Goal: Task Accomplishment & Management: Manage account settings

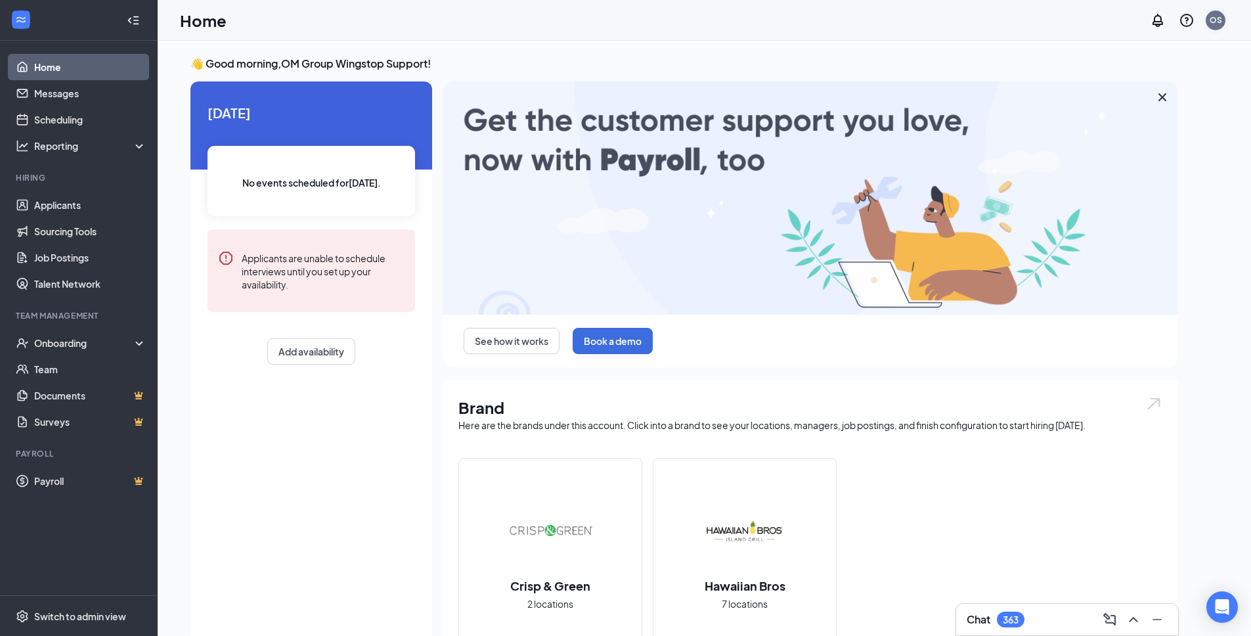
click at [1222, 20] on div "OS" at bounding box center [1216, 21] width 20 height 20
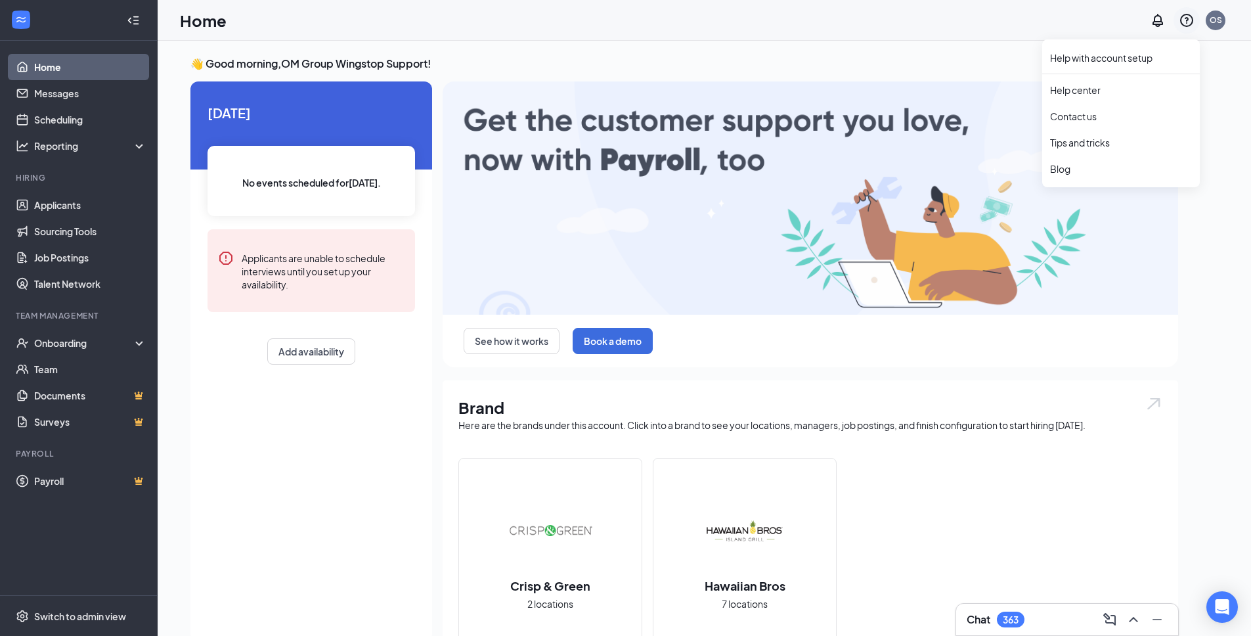
click at [1185, 18] on icon "QuestionInfo" at bounding box center [1186, 20] width 13 height 13
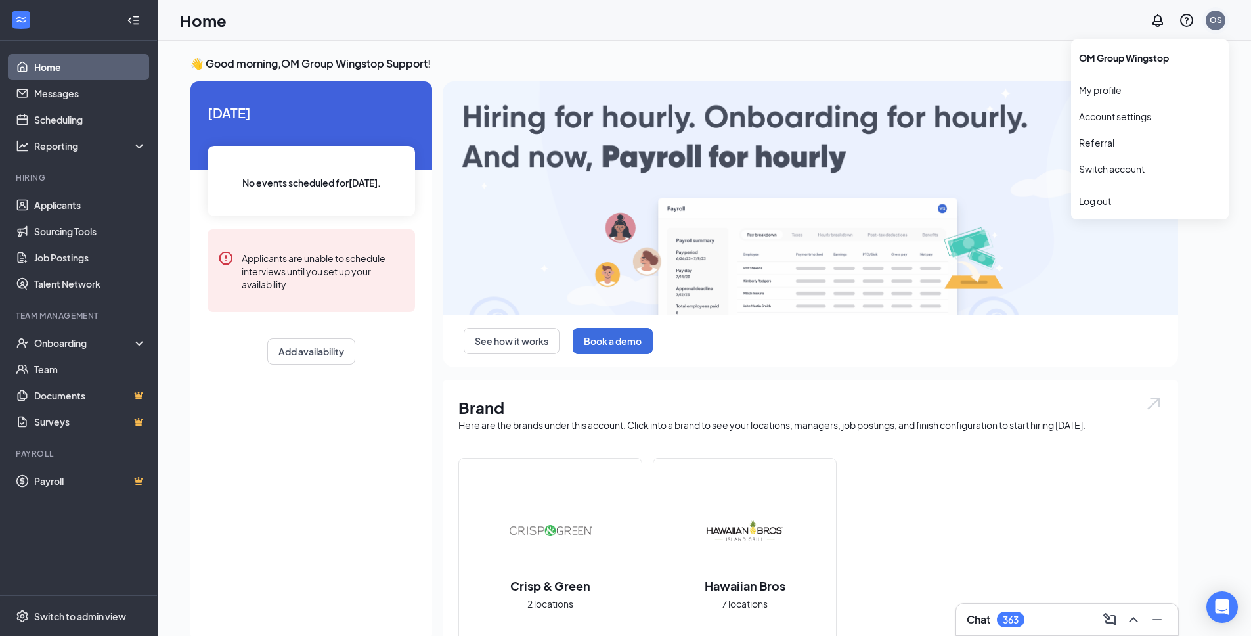
click at [1224, 22] on div "OS" at bounding box center [1216, 21] width 20 height 20
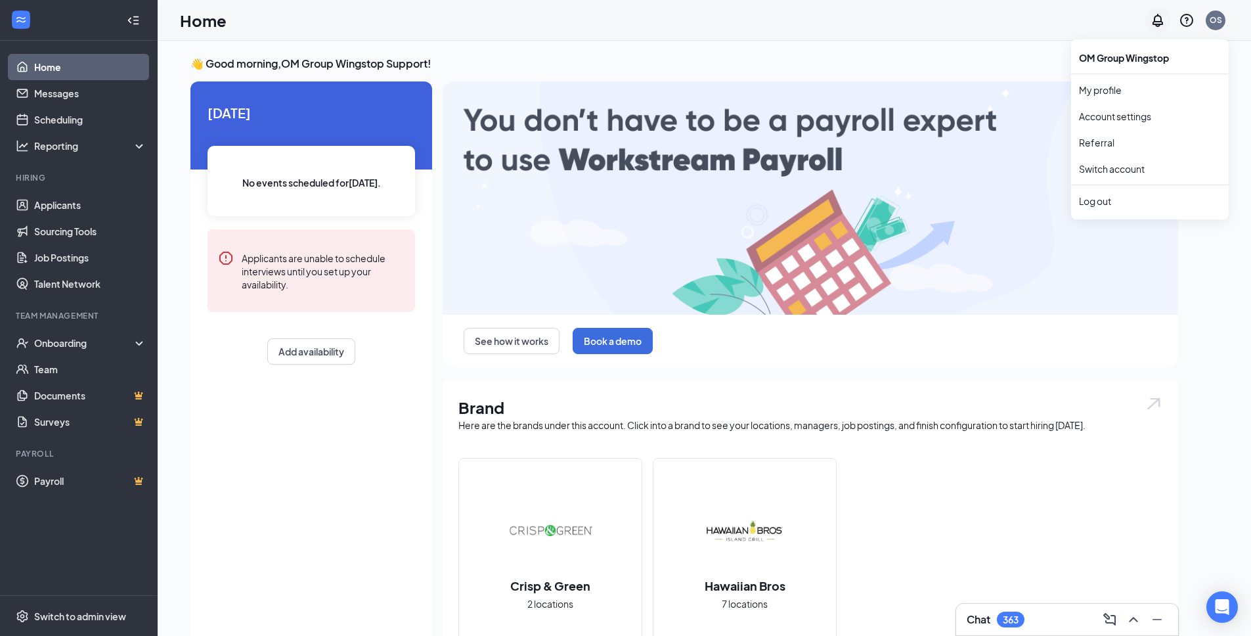
click at [1158, 24] on icon "Notifications" at bounding box center [1158, 20] width 11 height 13
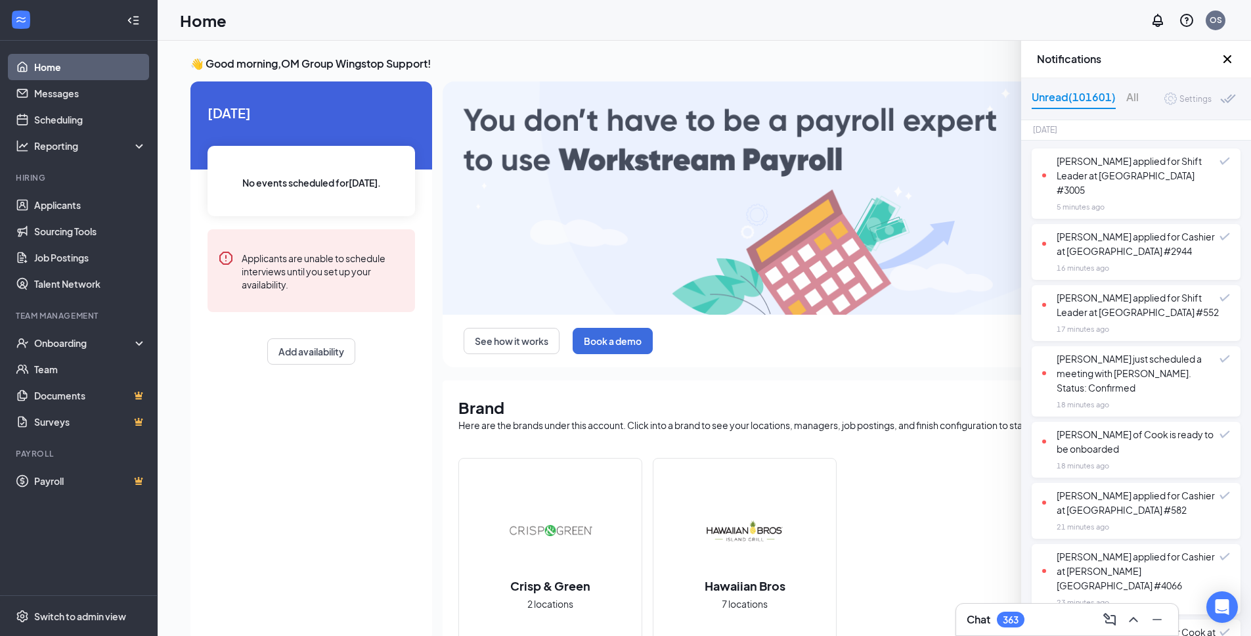
click at [1182, 96] on div "Settings" at bounding box center [1196, 99] width 32 height 13
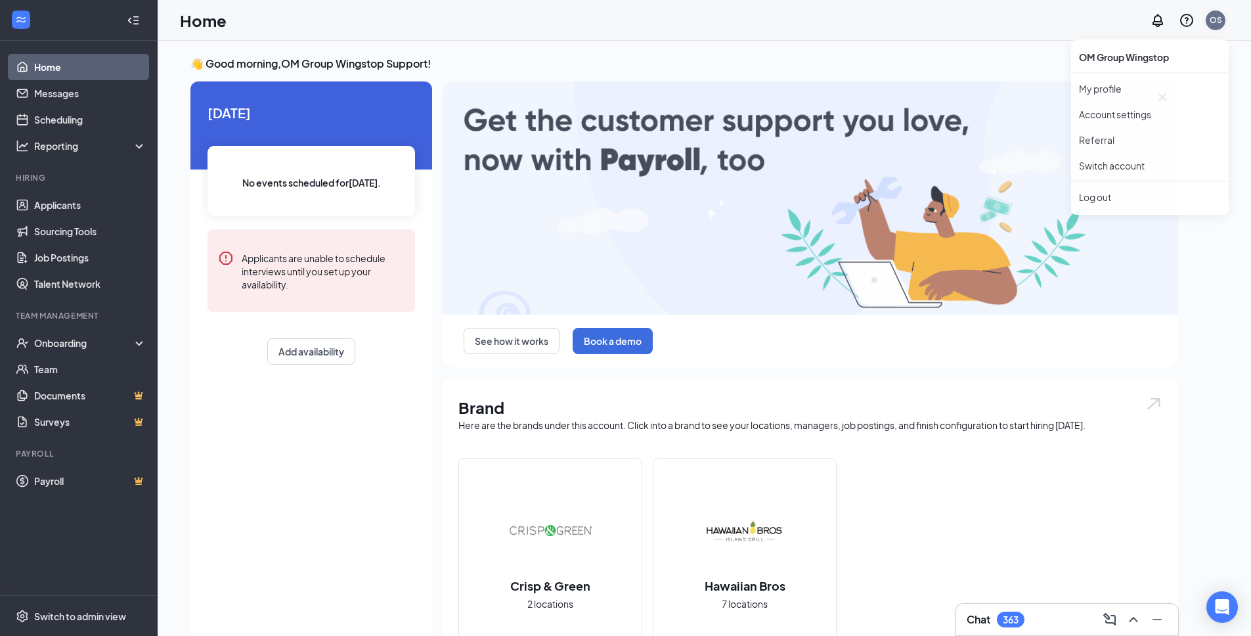
click at [1215, 16] on div "OS" at bounding box center [1216, 19] width 12 height 11
click at [1122, 88] on link "My profile" at bounding box center [1150, 89] width 142 height 13
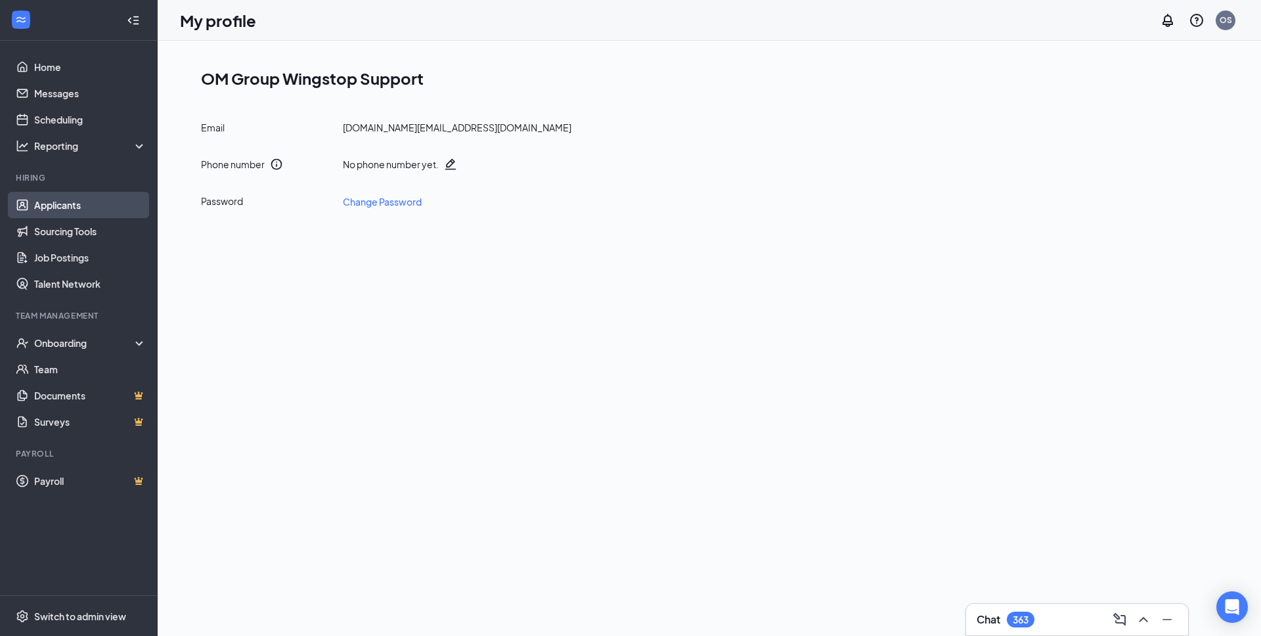
click at [60, 204] on link "Applicants" at bounding box center [90, 205] width 112 height 26
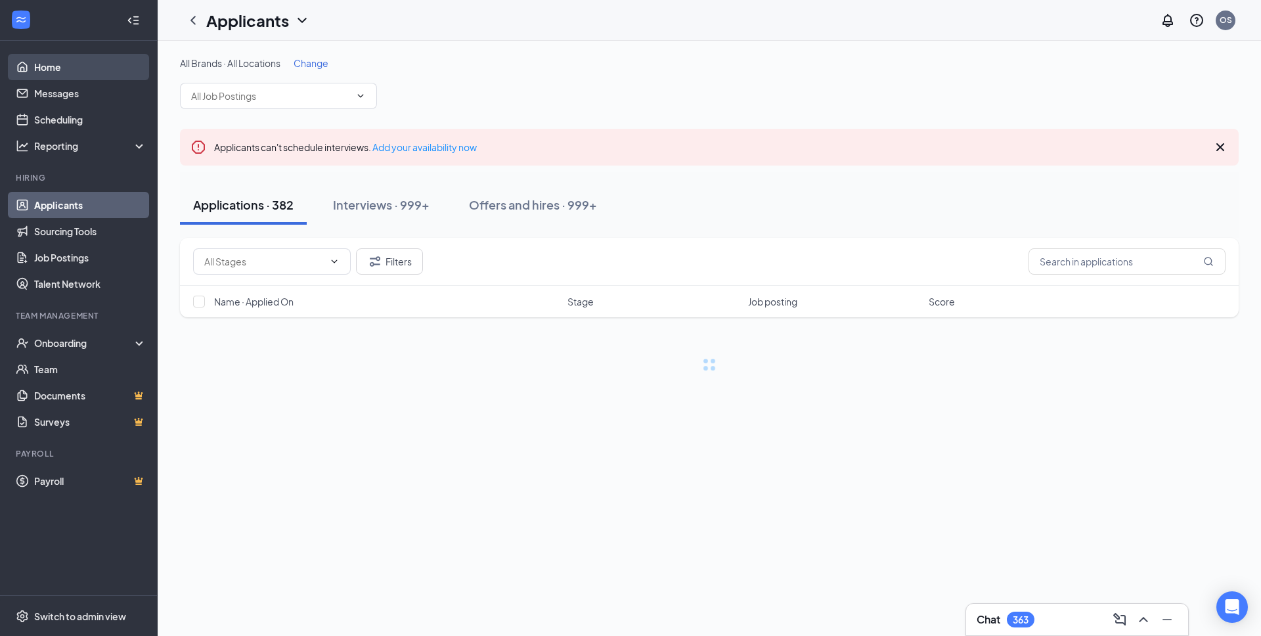
click at [61, 58] on link "Home" at bounding box center [90, 67] width 112 height 26
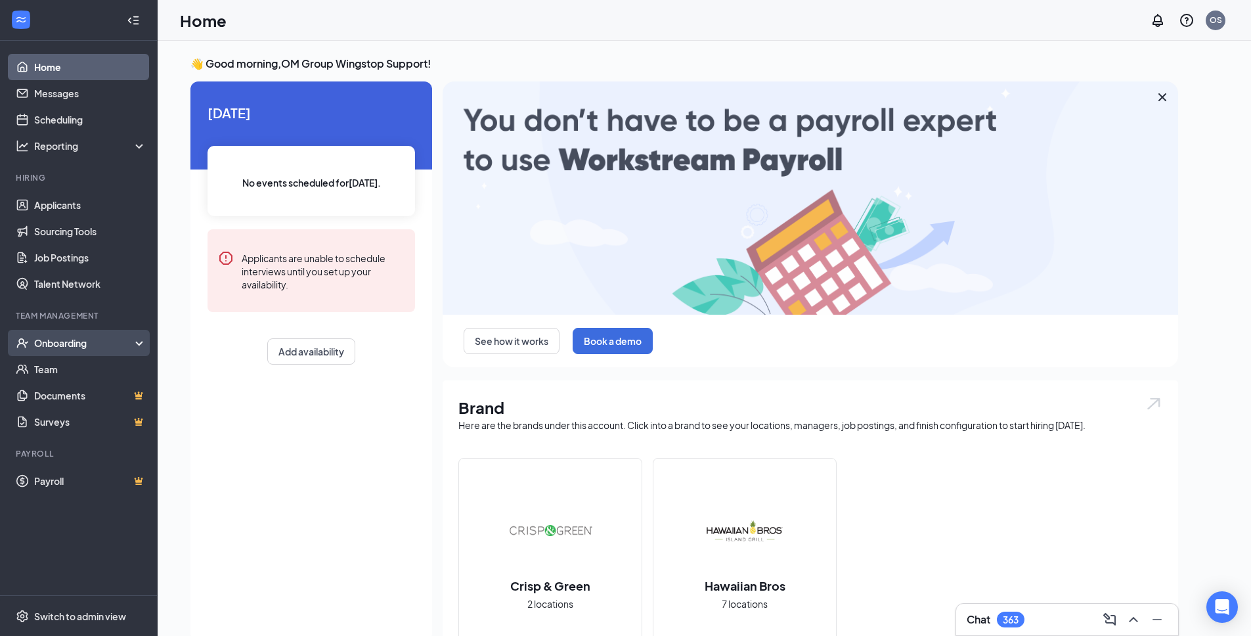
click at [88, 345] on div "Onboarding" at bounding box center [84, 342] width 101 height 13
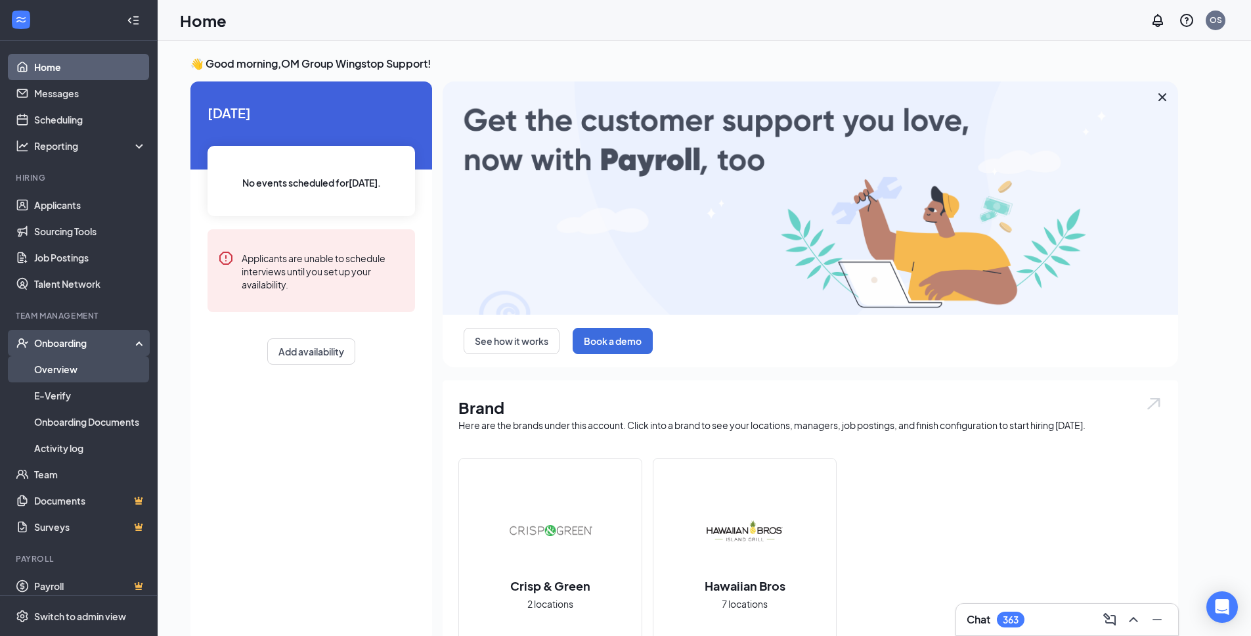
click at [88, 372] on link "Overview" at bounding box center [90, 369] width 112 height 26
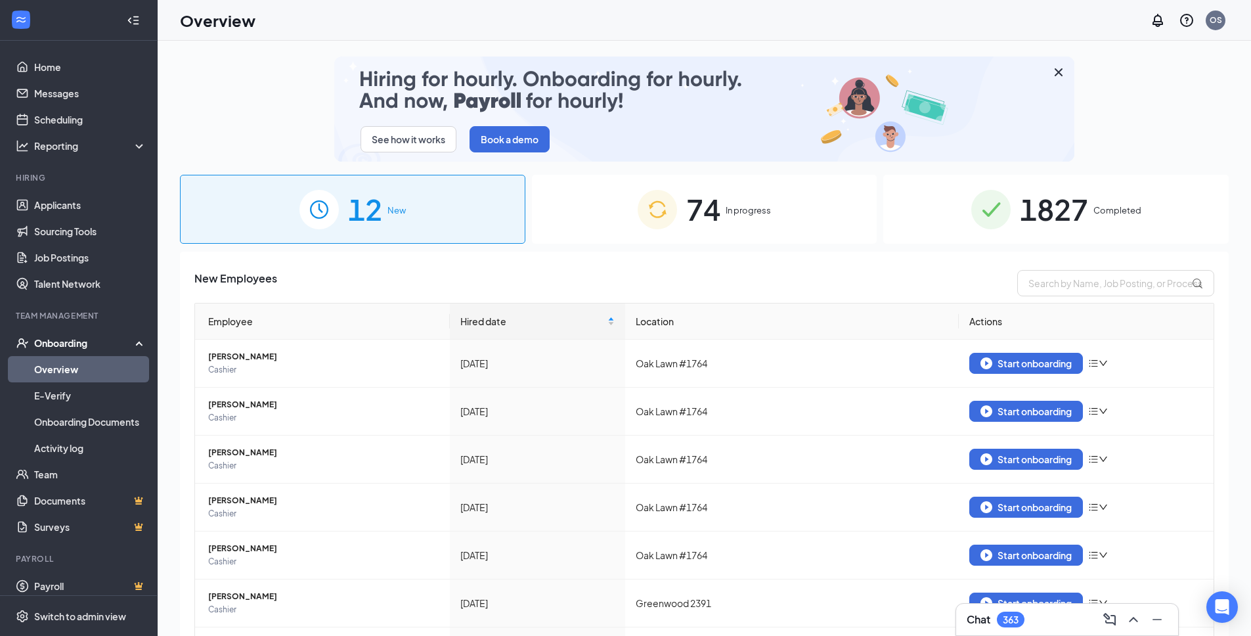
click at [741, 212] on span "In progress" at bounding box center [748, 210] width 45 height 13
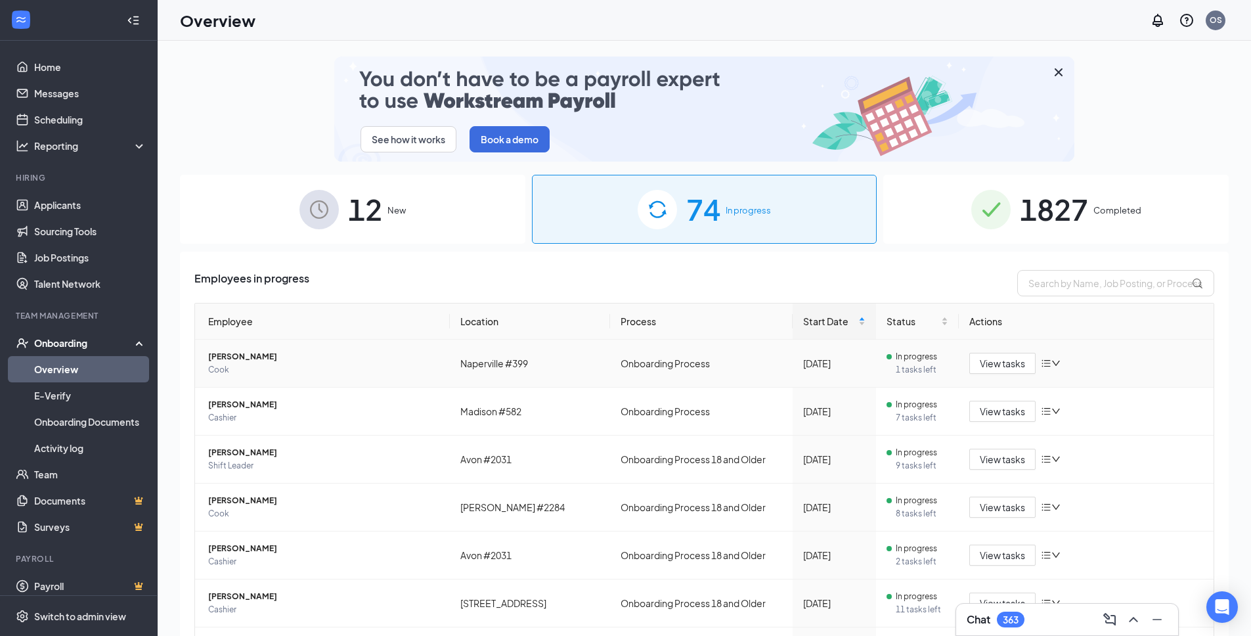
click at [1042, 363] on icon "bars" at bounding box center [1046, 363] width 9 height 7
click at [1110, 348] on td "View tasks" at bounding box center [1086, 364] width 255 height 48
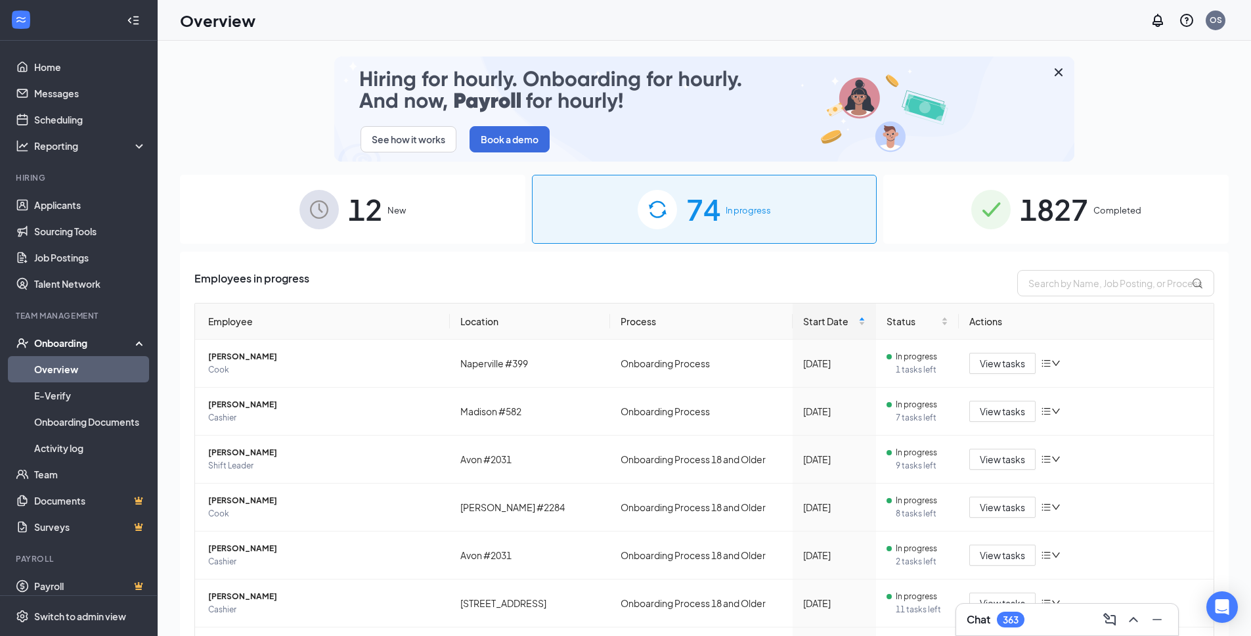
drag, startPoint x: 359, startPoint y: 208, endPoint x: 392, endPoint y: 269, distance: 69.4
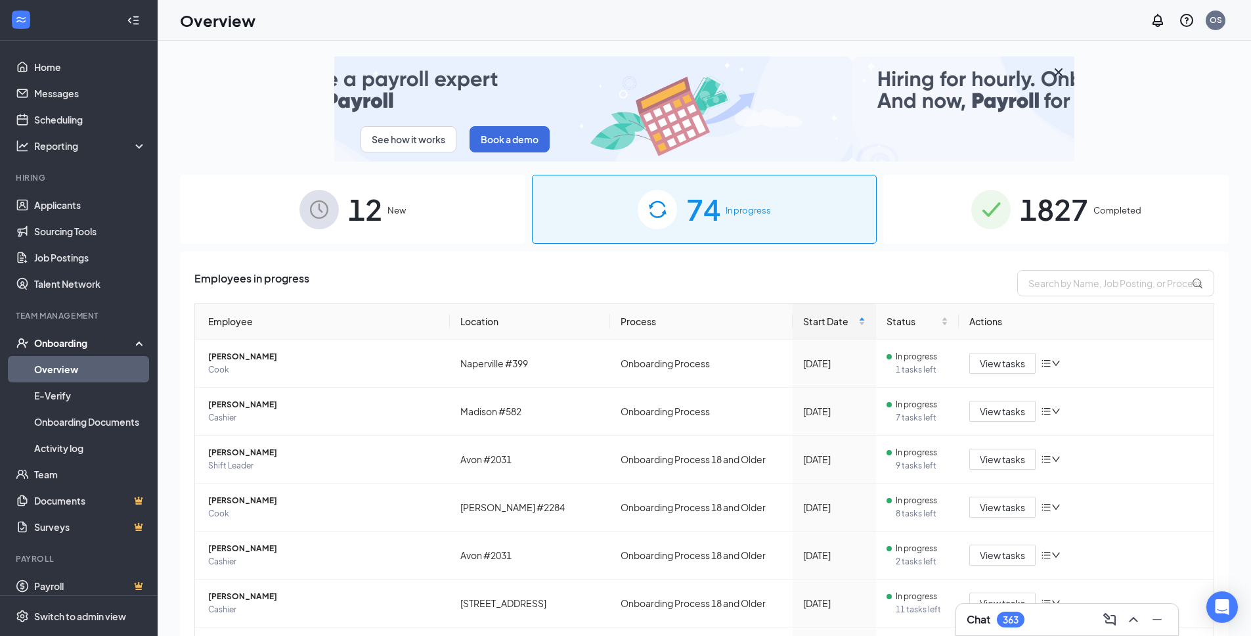
click at [359, 208] on span "12" at bounding box center [365, 209] width 34 height 45
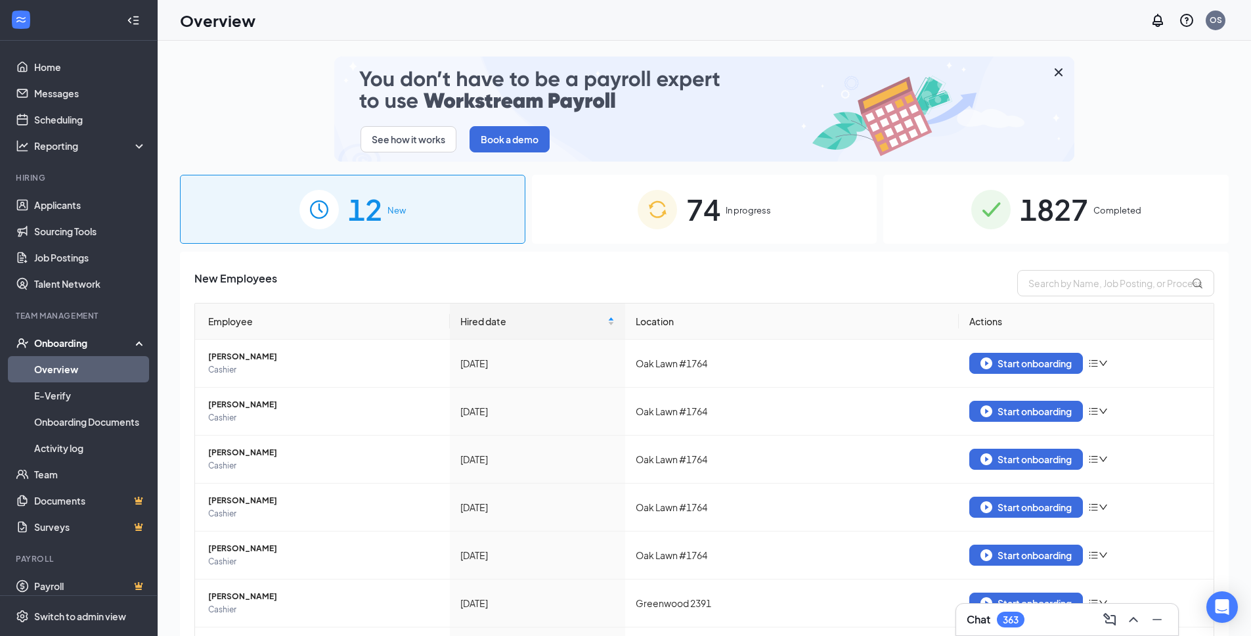
click at [740, 219] on div "74 In progress" at bounding box center [705, 209] width 346 height 69
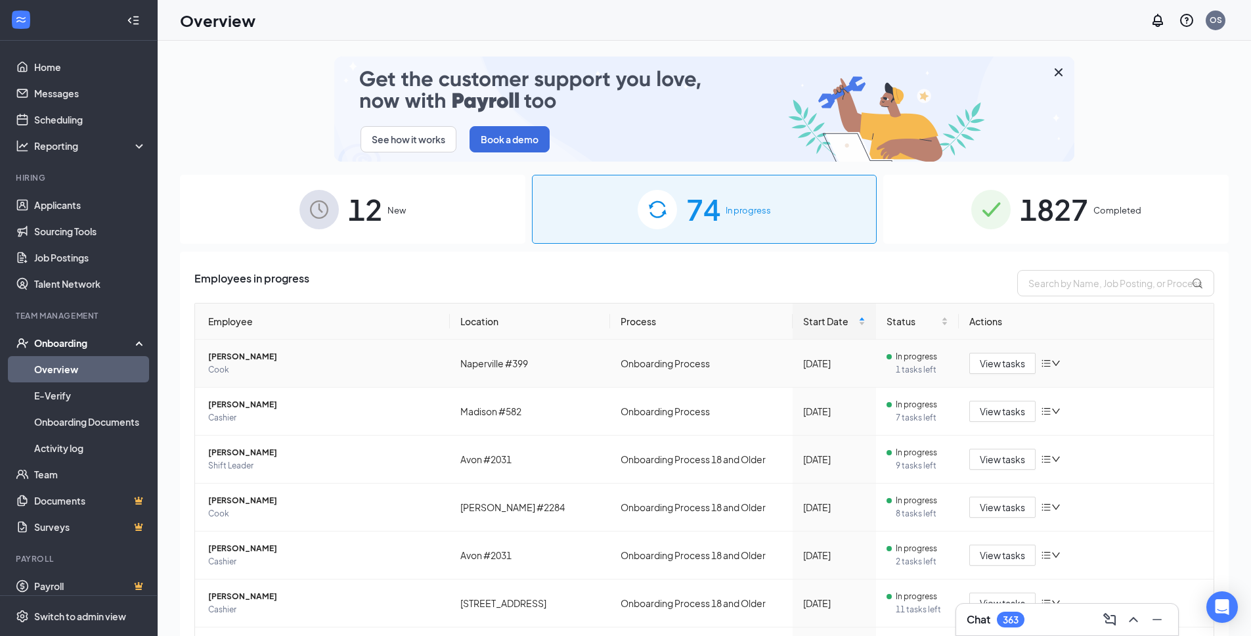
click at [1052, 361] on icon "down" at bounding box center [1056, 363] width 9 height 9
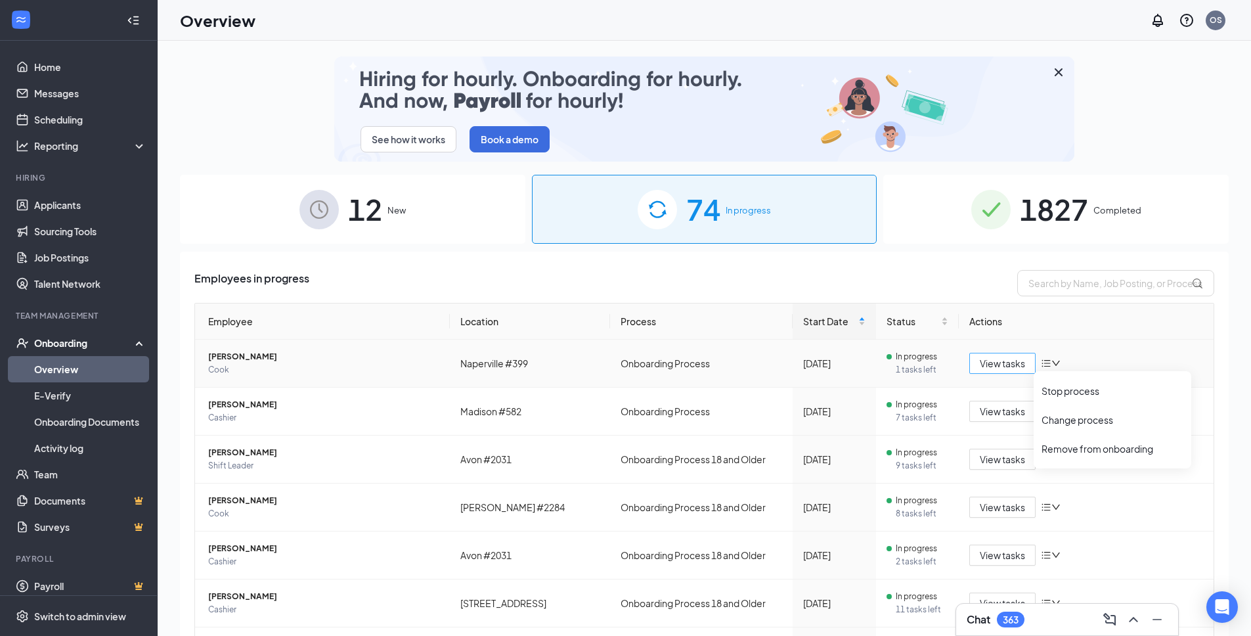
click at [995, 365] on span "View tasks" at bounding box center [1002, 363] width 45 height 14
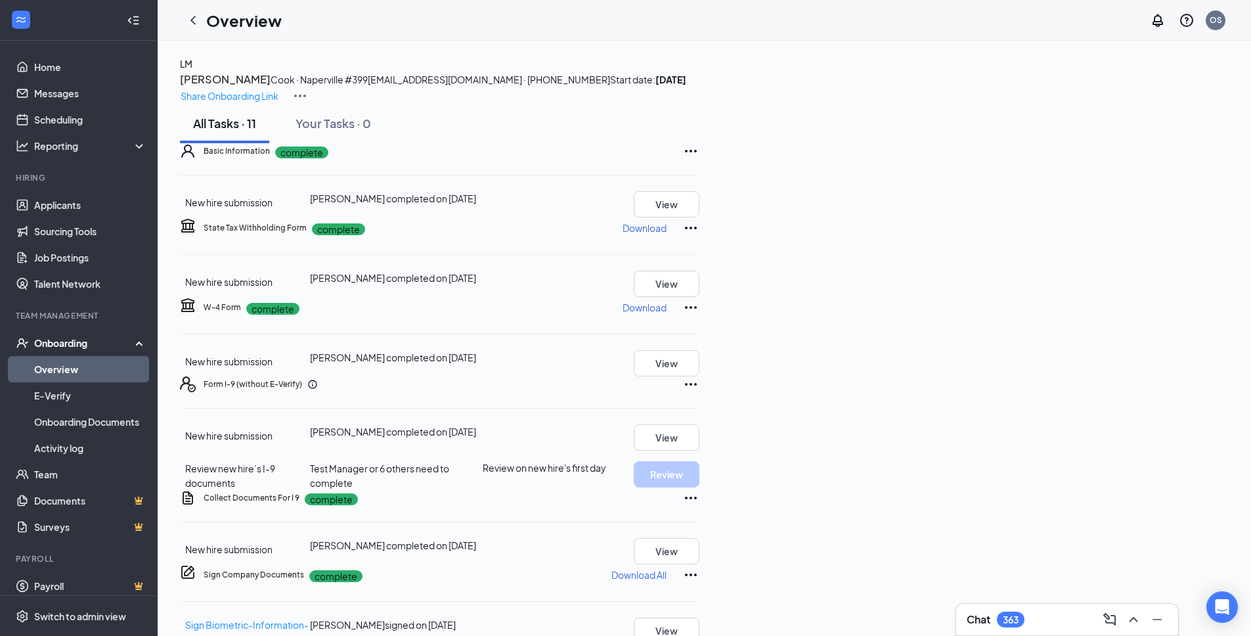
click at [697, 152] on icon "Ellipses" at bounding box center [691, 151] width 12 height 3
click at [699, 238] on div "Basic Information complete New hire submission [PERSON_NAME] completed on [DATE…" at bounding box center [439, 512] width 519 height 739
click at [699, 236] on icon "Ellipses" at bounding box center [691, 228] width 16 height 16
drag, startPoint x: 1223, startPoint y: 307, endPoint x: 1251, endPoint y: 292, distance: 31.7
click at [1225, 305] on div "[PERSON_NAME] [PERSON_NAME] · Naperville #399 [EMAIL_ADDRESS][DOMAIN_NAME] · [P…" at bounding box center [704, 469] width 1049 height 826
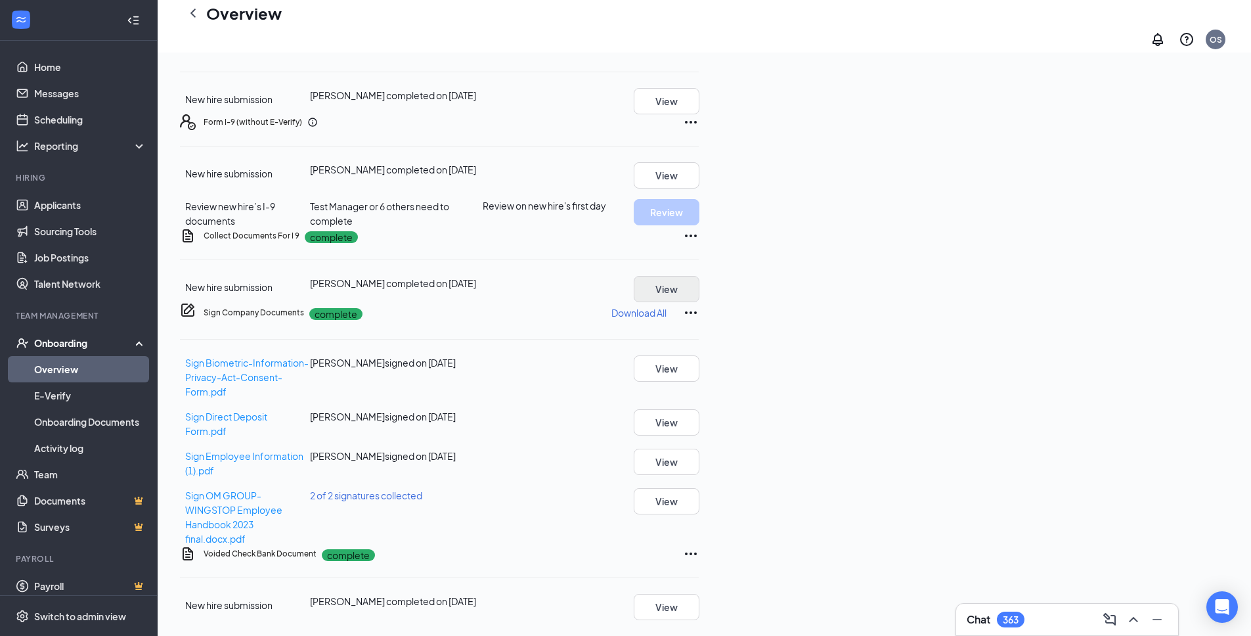
scroll to position [402, 0]
click at [699, 244] on icon "Ellipses" at bounding box center [691, 236] width 16 height 16
click at [192, 19] on icon "ChevronLeft" at bounding box center [193, 13] width 16 height 16
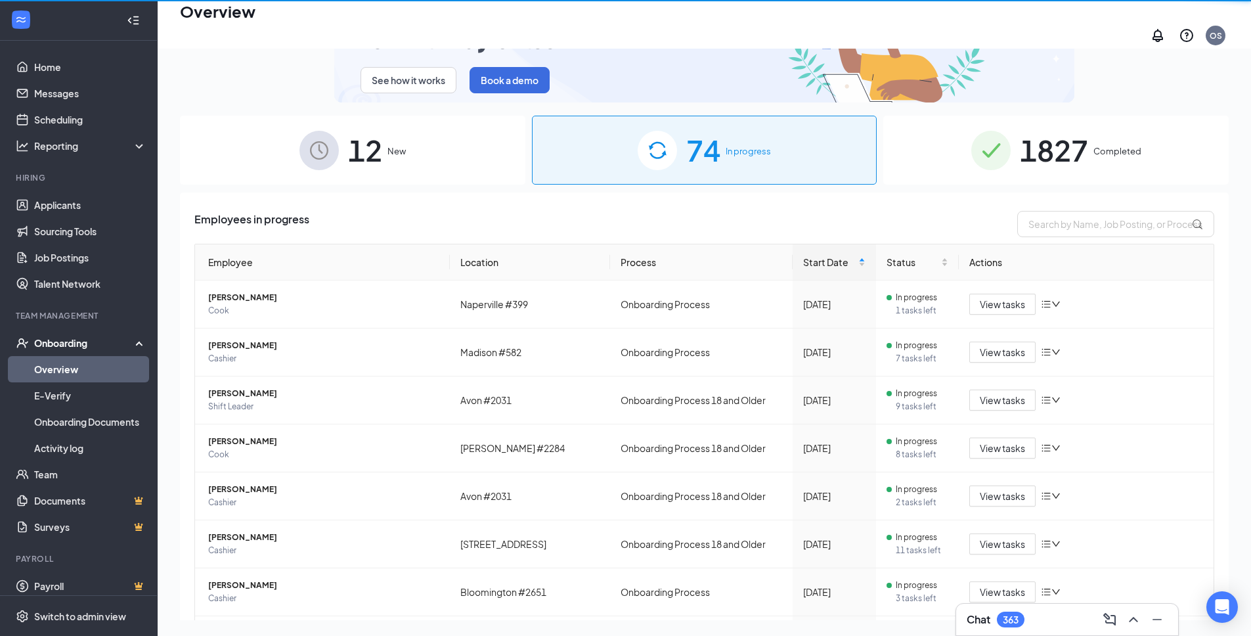
scroll to position [59, 0]
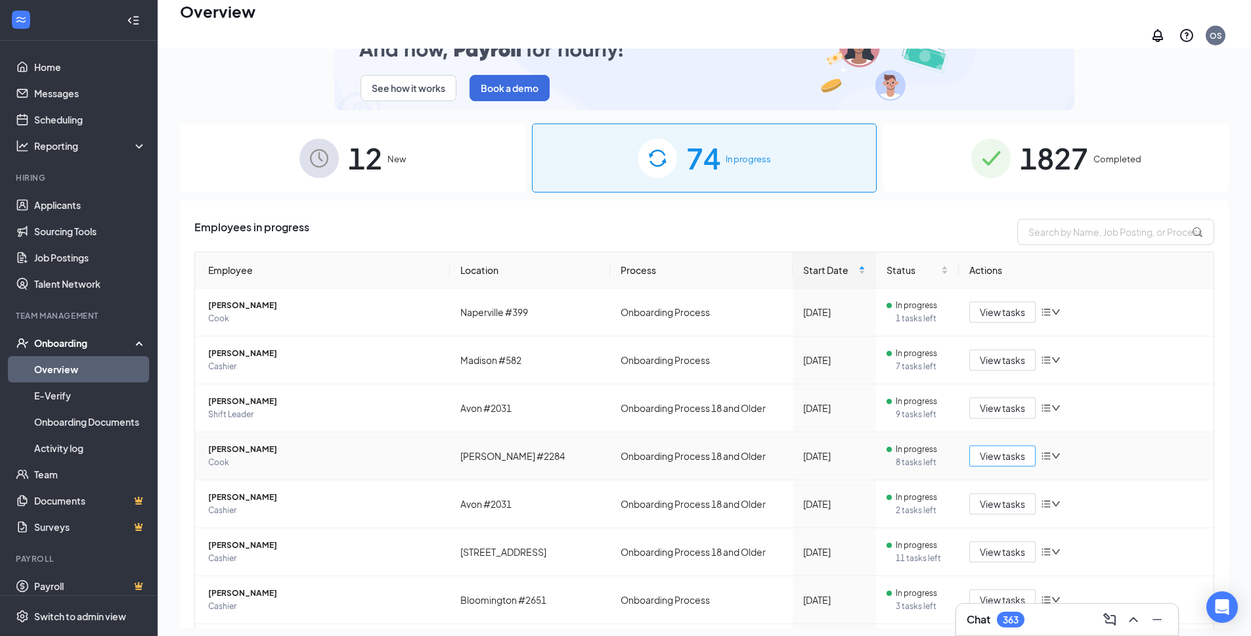
click at [1000, 449] on span "View tasks" at bounding box center [1002, 456] width 45 height 14
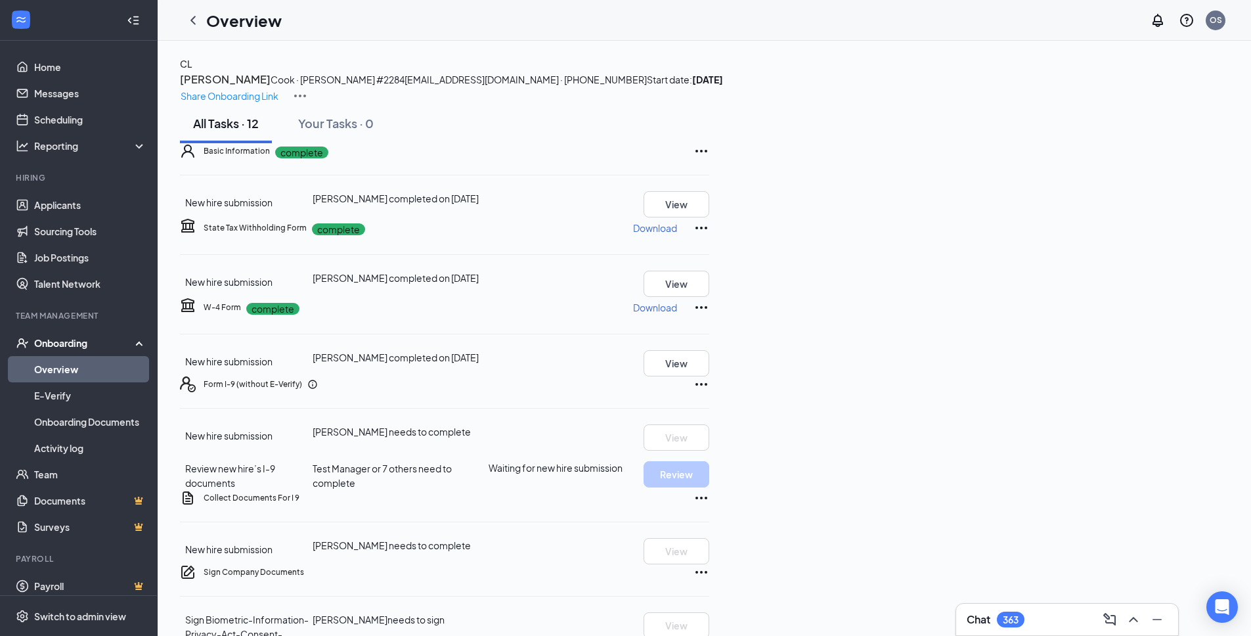
click at [709, 159] on icon "Ellipses" at bounding box center [702, 151] width 16 height 16
drag, startPoint x: 1234, startPoint y: 343, endPoint x: 1217, endPoint y: 355, distance: 20.6
click at [1229, 344] on div "CL [PERSON_NAME] Cook · [PERSON_NAME] #2284 [EMAIL_ADDRESS][DOMAIN_NAME] · [PHO…" at bounding box center [705, 478] width 1094 height 874
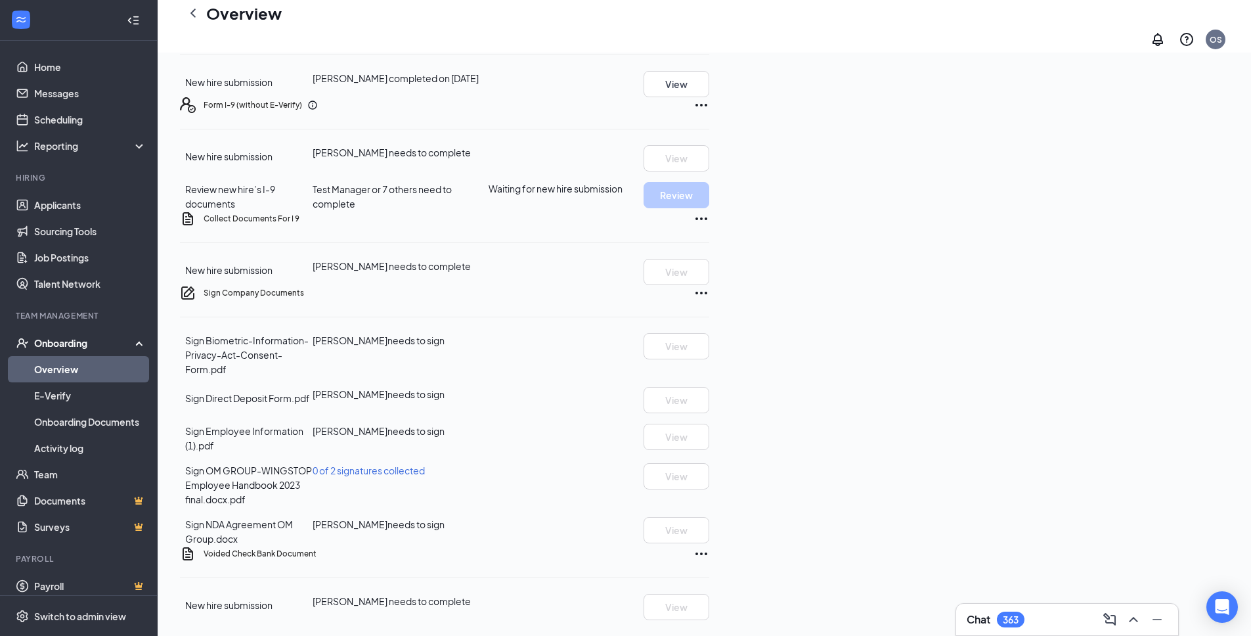
scroll to position [374, 0]
click at [709, 227] on icon "Ellipses" at bounding box center [702, 219] width 16 height 16
click at [1220, 338] on div "CL [PERSON_NAME] Cook · [PERSON_NAME] #2284 [EMAIL_ADDRESS][DOMAIN_NAME] · [PHO…" at bounding box center [705, 199] width 1094 height 874
click at [709, 113] on icon "Ellipses" at bounding box center [702, 105] width 16 height 16
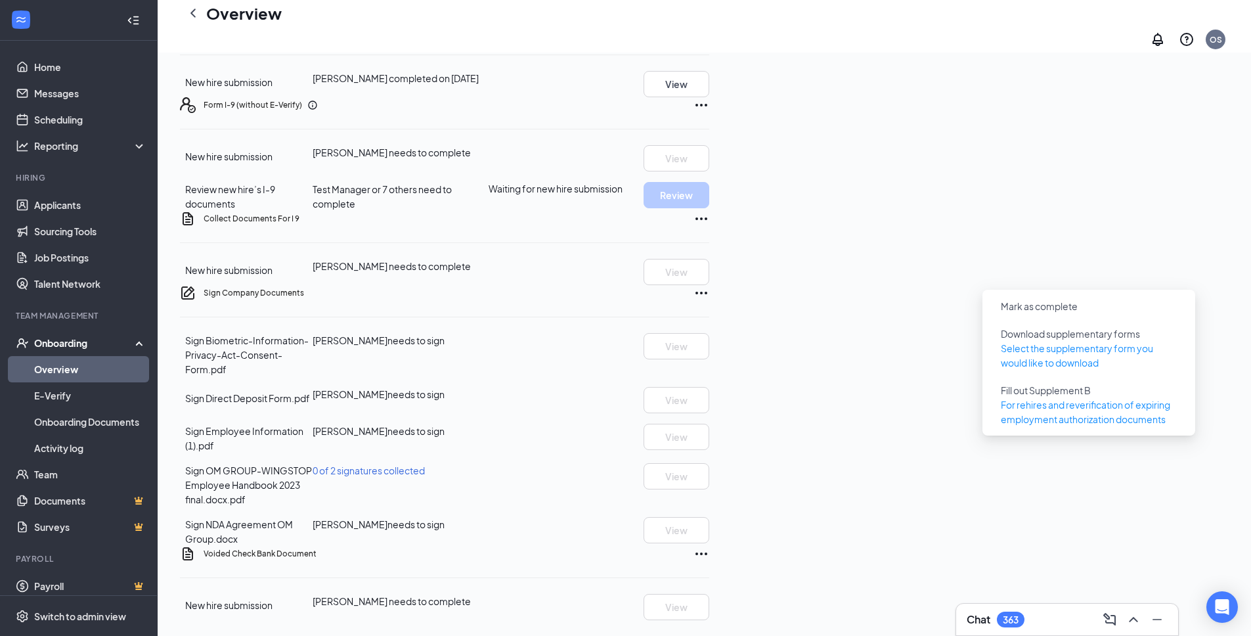
scroll to position [372, 0]
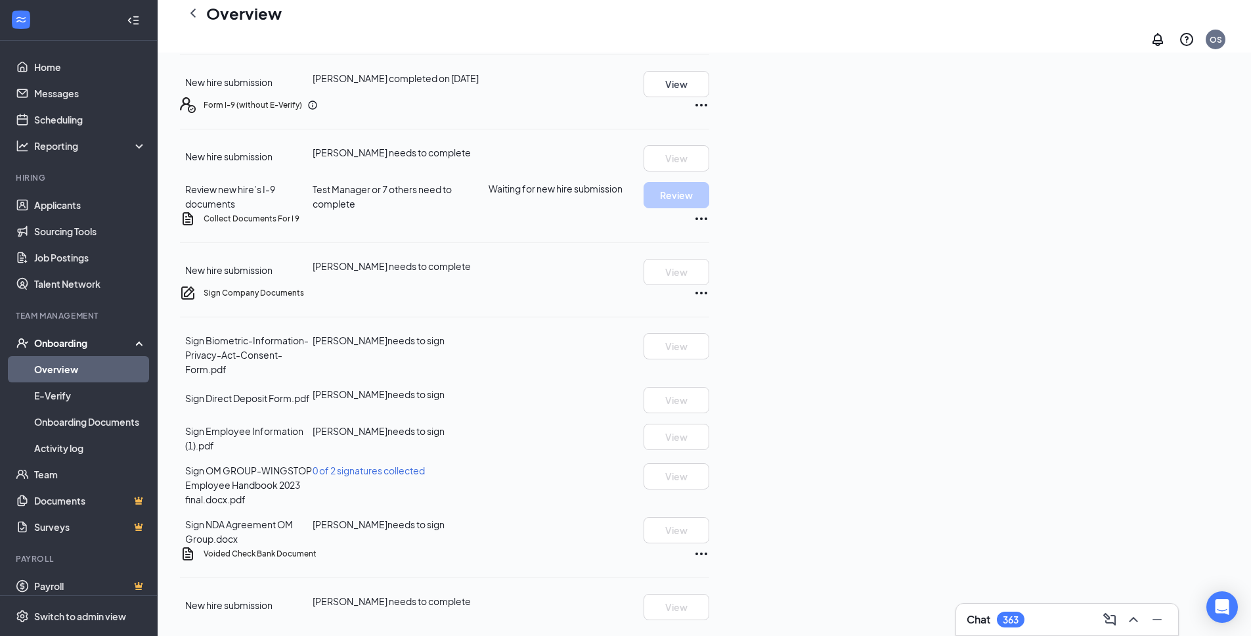
click at [709, 428] on div "Sign Company Documents Sign Biometric-Information-Privacy-Act-Consent-Form.pdf …" at bounding box center [444, 415] width 529 height 261
click at [709, 301] on icon "Ellipses" at bounding box center [702, 293] width 16 height 16
drag, startPoint x: 1232, startPoint y: 416, endPoint x: 1260, endPoint y: 409, distance: 28.5
click at [1232, 416] on div "CL [PERSON_NAME] Cook · [PERSON_NAME] #2284 [EMAIL_ADDRESS][DOMAIN_NAME] · [PHO…" at bounding box center [705, 199] width 1094 height 874
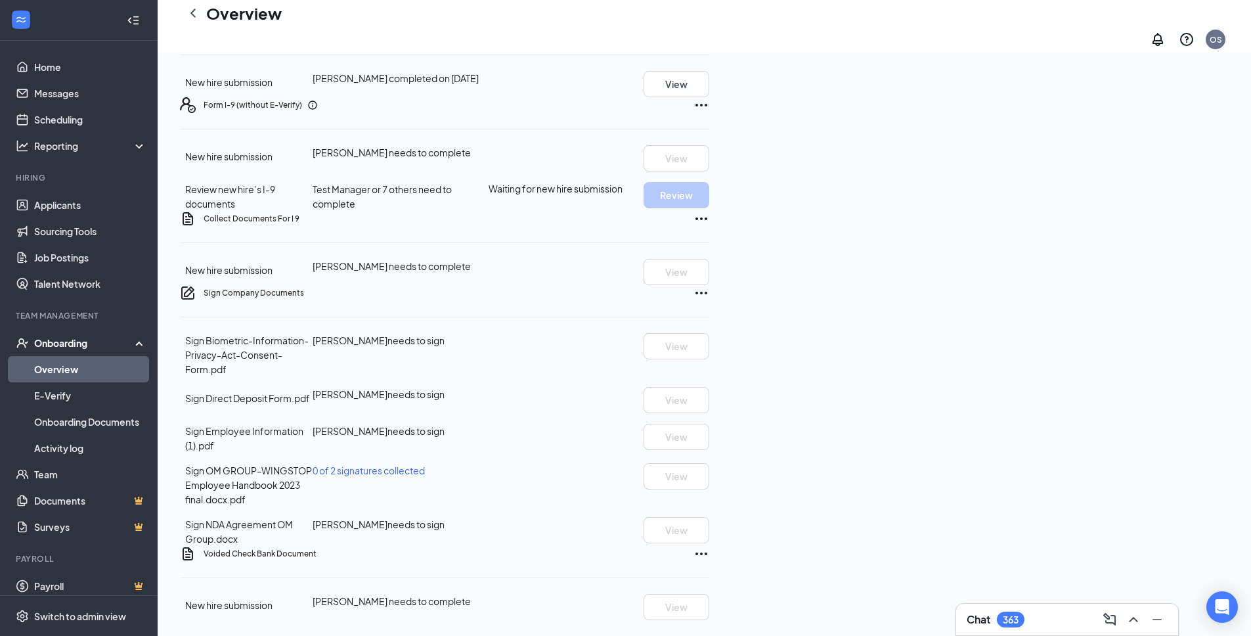
click at [709, 550] on icon "Ellipses" at bounding box center [702, 554] width 16 height 16
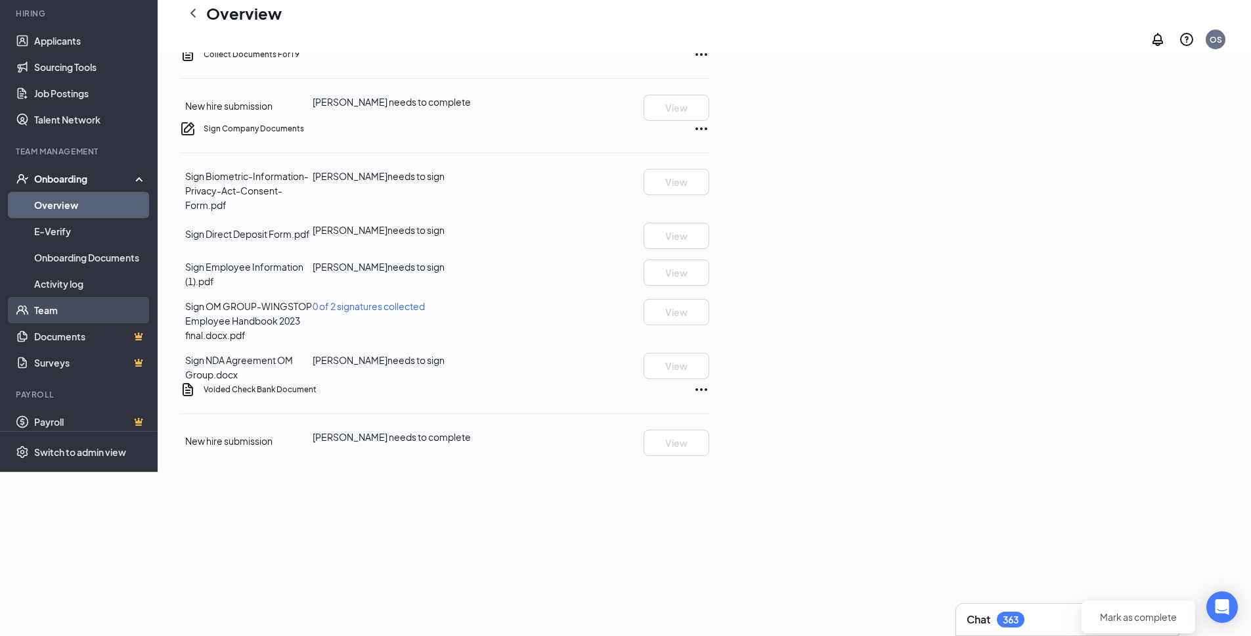
click at [81, 323] on link "Team" at bounding box center [90, 310] width 112 height 26
